Goal: Navigation & Orientation: Find specific page/section

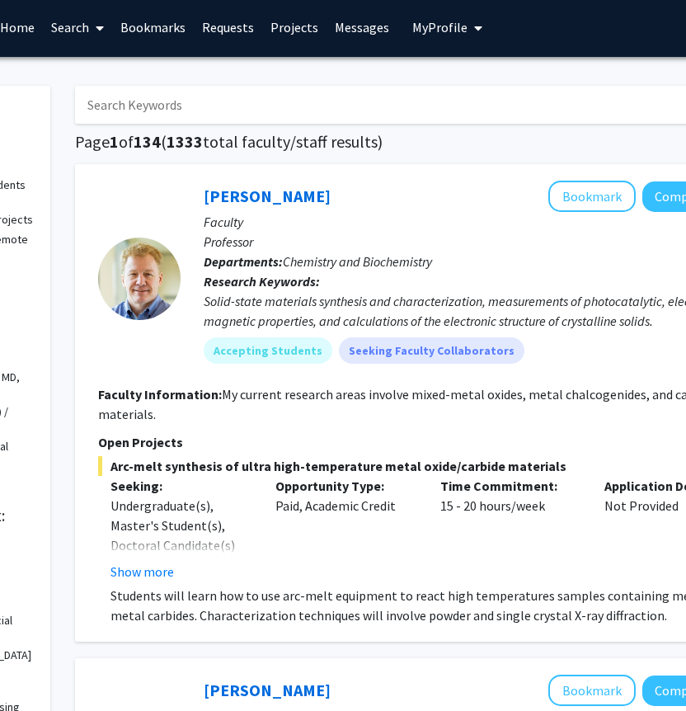
scroll to position [2, 111]
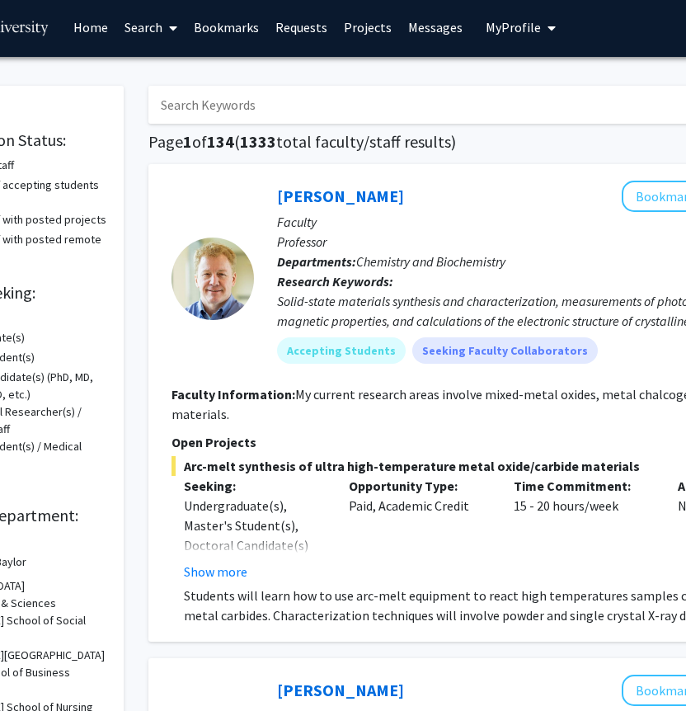
click at [417, 26] on link "Messages" at bounding box center [435, 27] width 71 height 58
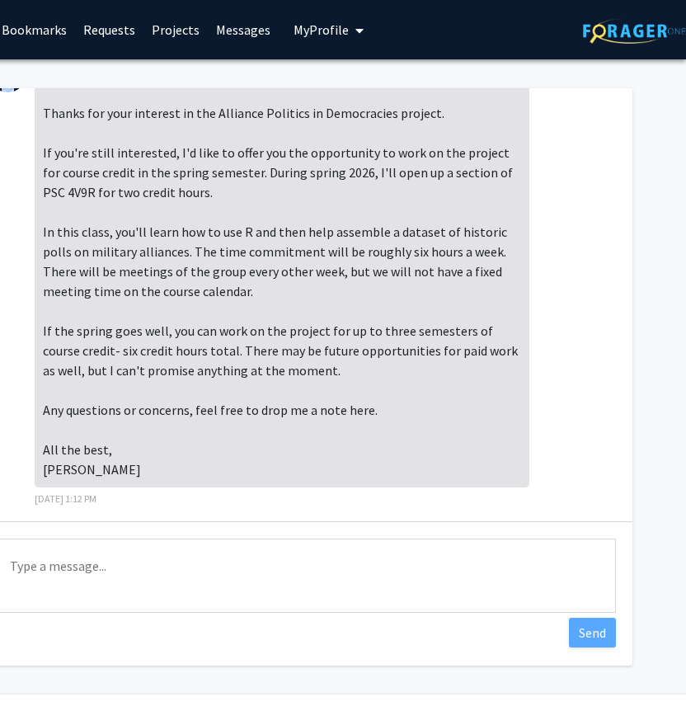
scroll to position [55, 0]
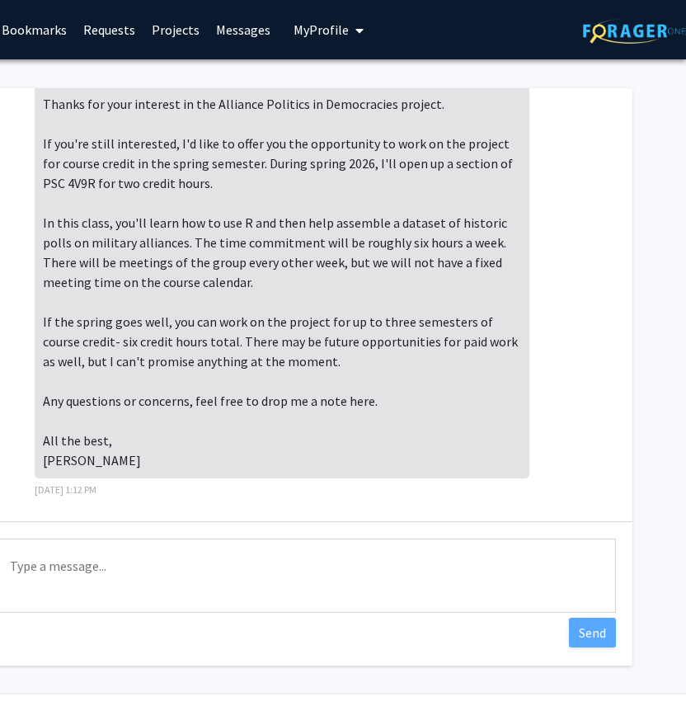
click at [246, 533] on div "Type a message Send" at bounding box center [304, 577] width 656 height 113
click at [236, 548] on textarea "Type a message" at bounding box center [304, 575] width 623 height 74
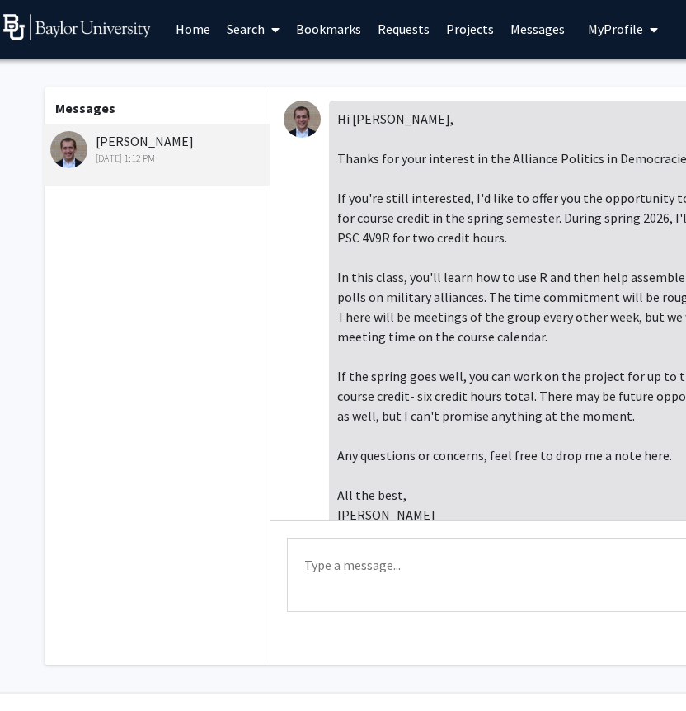
scroll to position [1, 0]
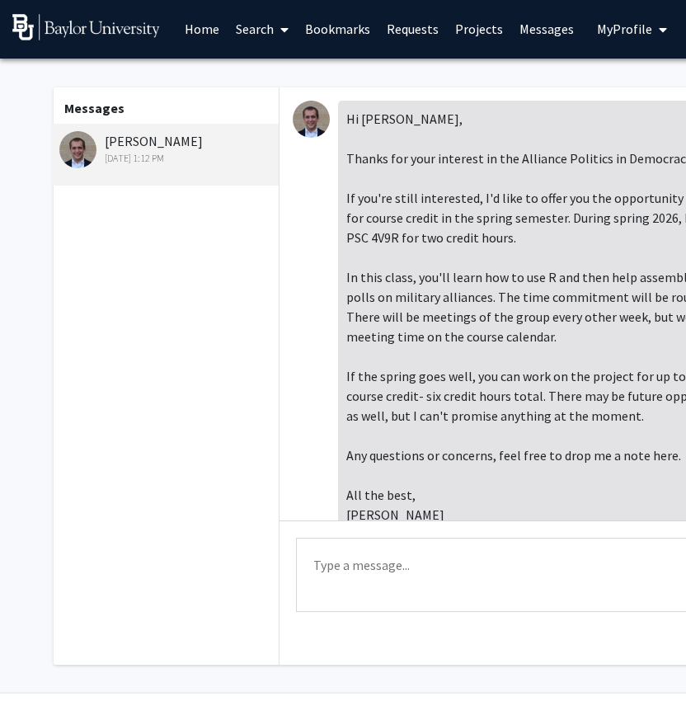
click at [412, 28] on link "Requests" at bounding box center [413, 29] width 68 height 58
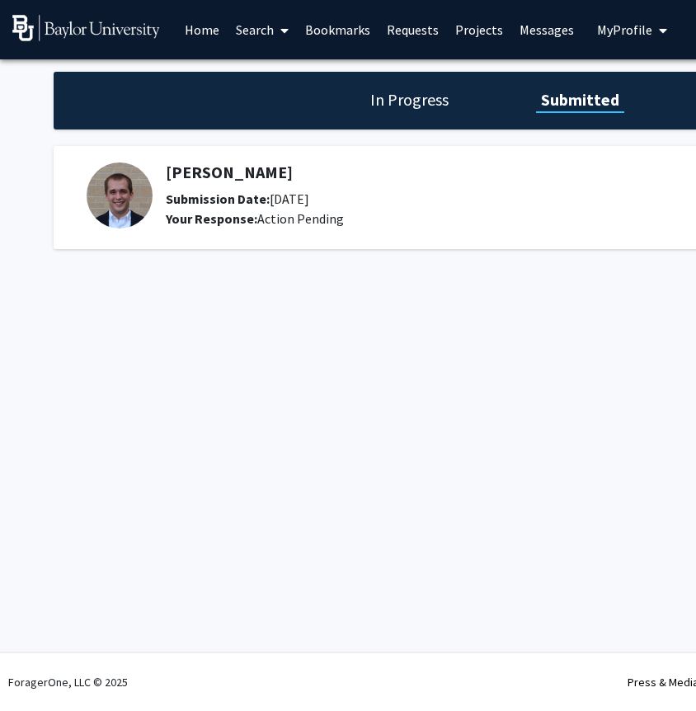
click at [463, 29] on link "Projects" at bounding box center [479, 30] width 64 height 58
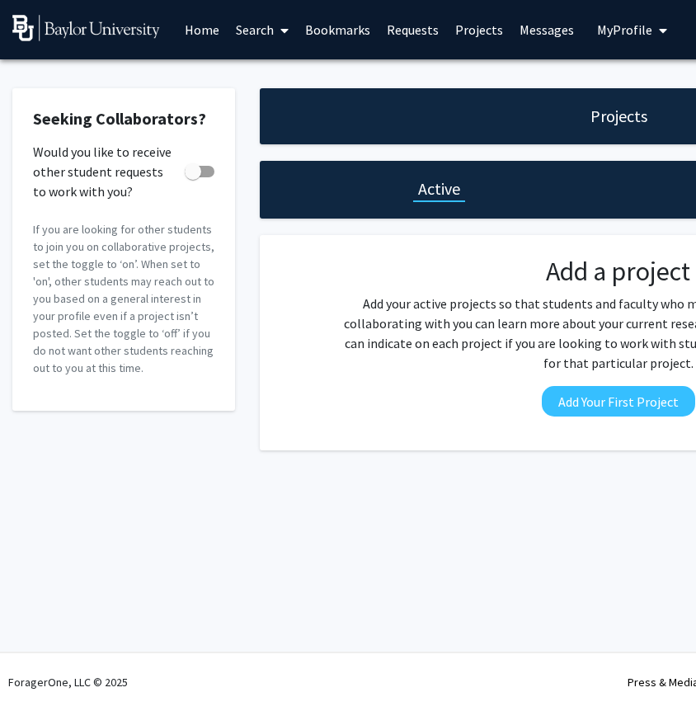
click at [536, 33] on link "Messages" at bounding box center [546, 30] width 71 height 58
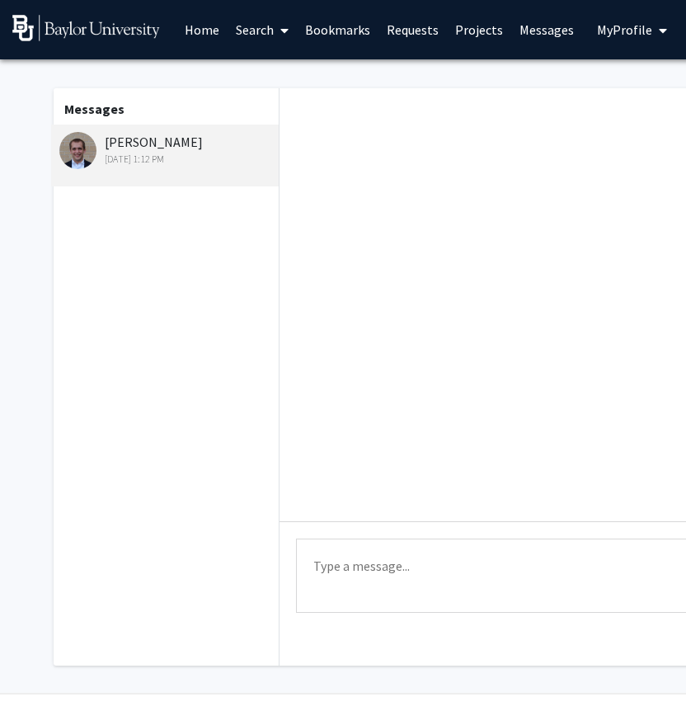
scroll to position [55, 0]
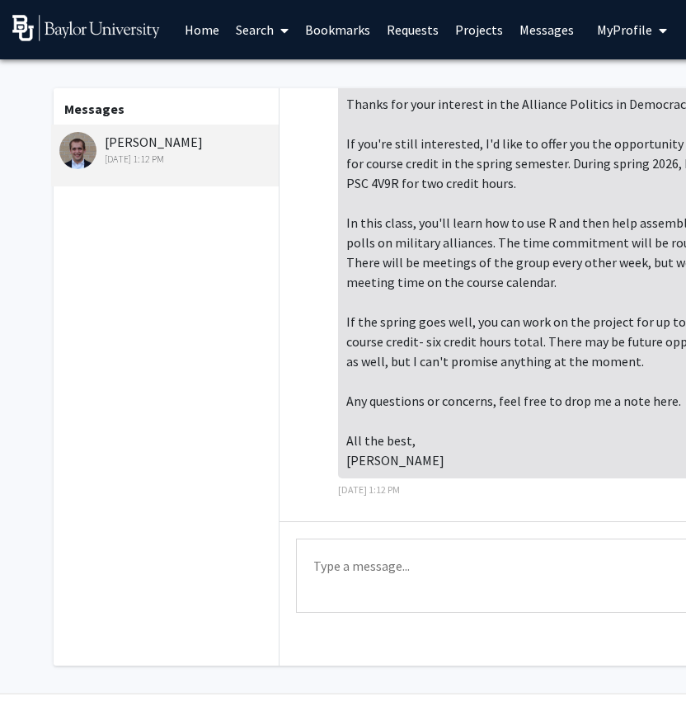
click at [612, 39] on button "My Profile" at bounding box center [632, 29] width 80 height 59
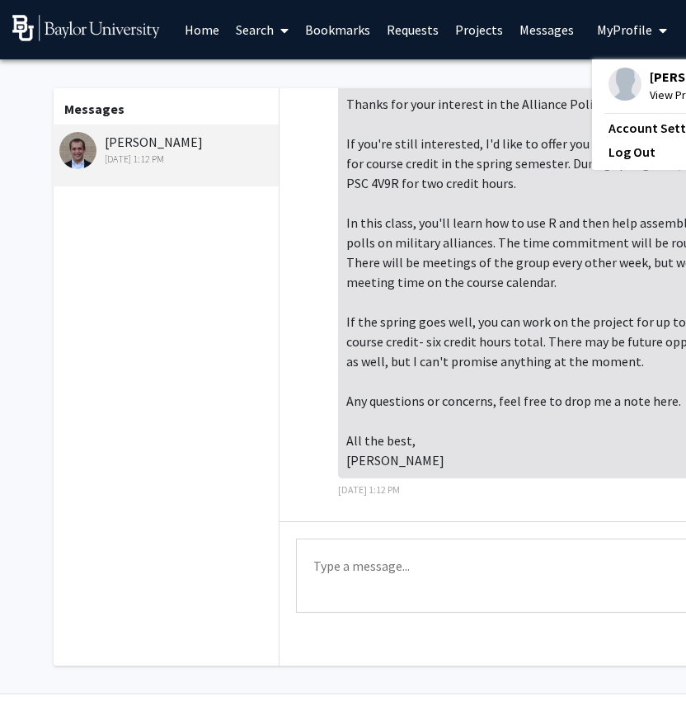
click at [609, 82] on img at bounding box center [625, 84] width 33 height 33
